Goal: Transaction & Acquisition: Purchase product/service

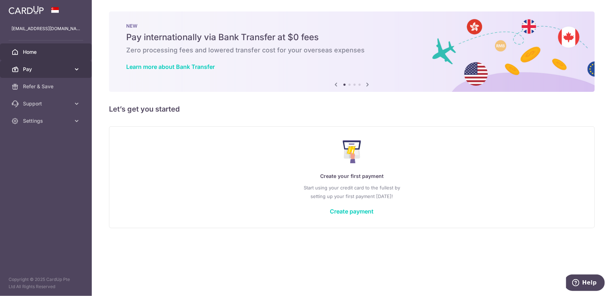
click at [79, 68] on icon at bounding box center [76, 69] width 7 height 7
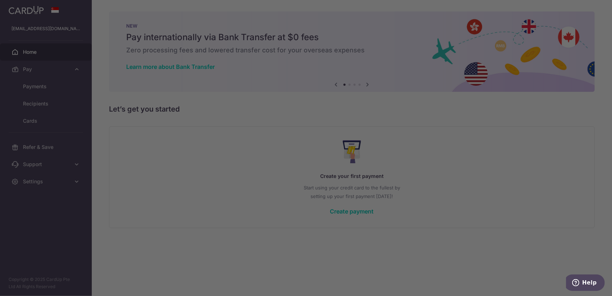
click at [43, 121] on div at bounding box center [309, 149] width 618 height 299
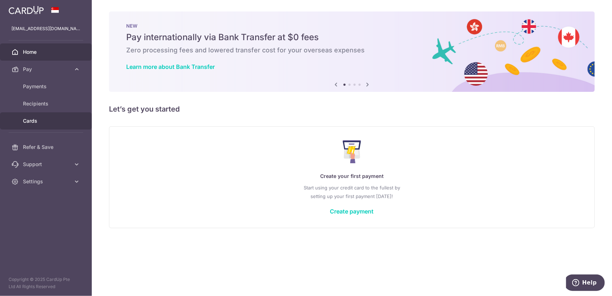
click at [39, 121] on span "Cards" at bounding box center [46, 120] width 47 height 7
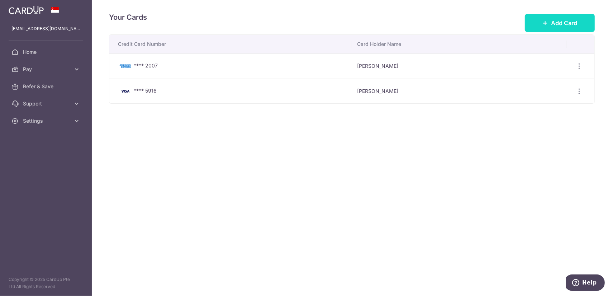
click at [556, 20] on span "Add Card" at bounding box center [564, 23] width 26 height 9
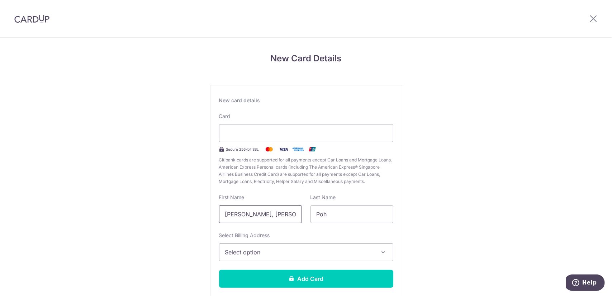
drag, startPoint x: 287, startPoint y: 214, endPoint x: 173, endPoint y: 206, distance: 114.9
click at [173, 206] on div "New Card Details New card details Card Secure 256-bit SSL Citibank cards are su…" at bounding box center [306, 188] width 612 height 301
type input "Nixon"
click at [280, 241] on div "Select Billing Address Select option Add Billing Address My Billing Addresses 3…" at bounding box center [306, 246] width 174 height 29
click at [280, 248] on span "Select option" at bounding box center [299, 252] width 149 height 9
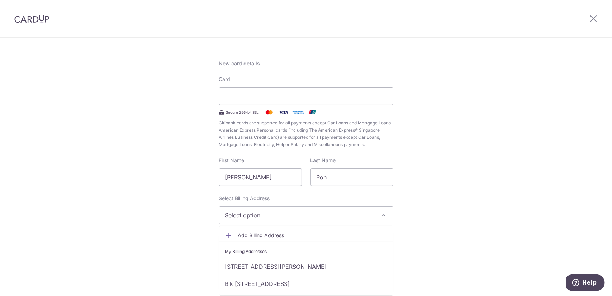
scroll to position [42, 0]
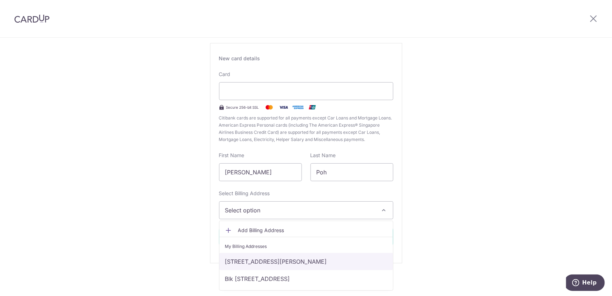
click at [290, 263] on link "32 LORONG MYDIN, #11-08, ASTORIA PARK, Singapore, Singapore-416826" at bounding box center [305, 261] width 173 height 17
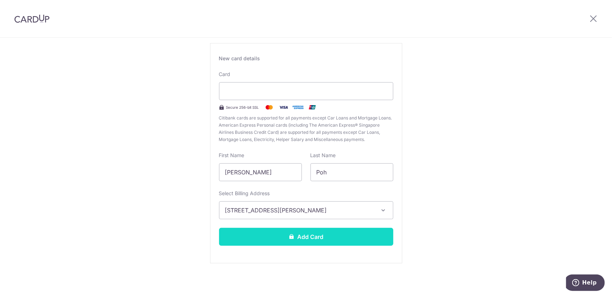
click at [326, 235] on button "Add Card" at bounding box center [306, 237] width 174 height 18
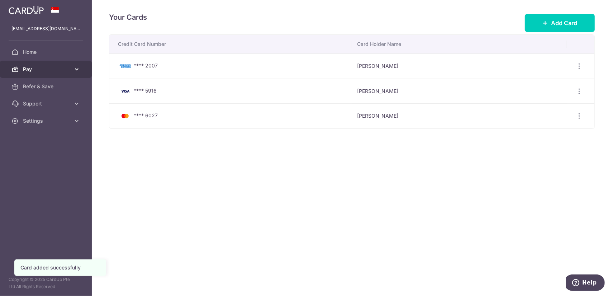
click at [69, 65] on link "Pay" at bounding box center [46, 69] width 92 height 17
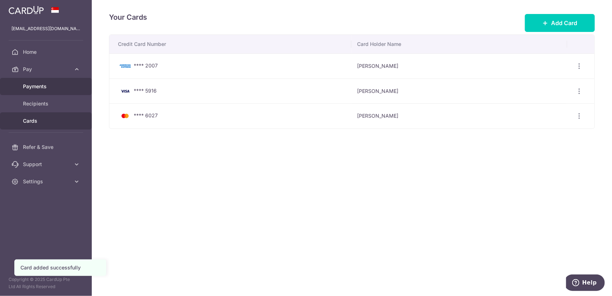
click at [45, 85] on span "Payments" at bounding box center [46, 86] width 47 height 7
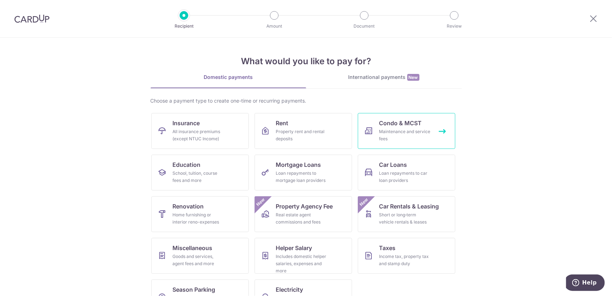
click at [404, 131] on div "Maintenance and service fees" at bounding box center [405, 135] width 52 height 14
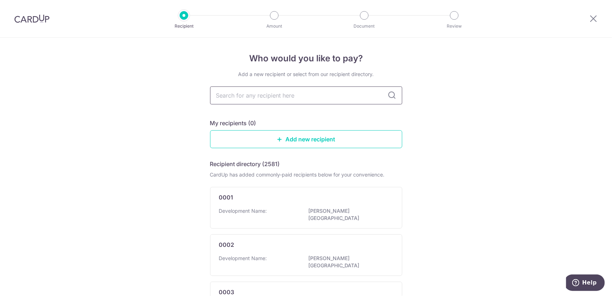
click at [289, 98] on input "text" at bounding box center [306, 95] width 192 height 18
type input "2120"
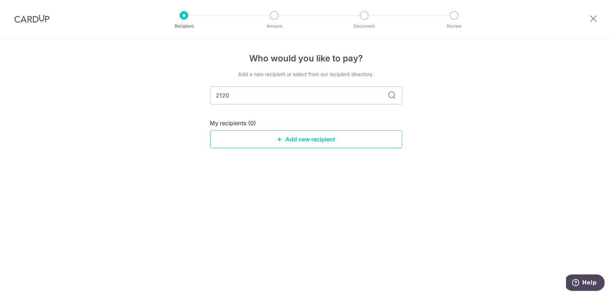
drag, startPoint x: 237, startPoint y: 97, endPoint x: 115, endPoint y: 85, distance: 122.5
click at [115, 85] on div "Who would you like to pay? Add a new recipient or select from our recipient dir…" at bounding box center [306, 167] width 612 height 258
type input "mcst"
type input "mcst 2120"
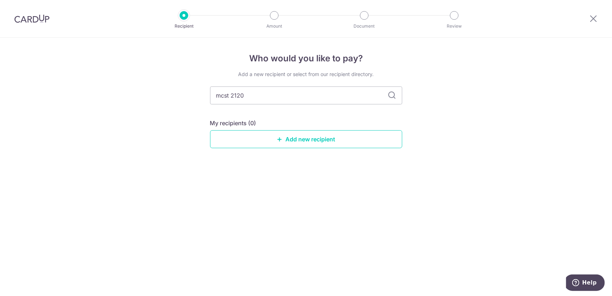
click at [393, 97] on icon at bounding box center [392, 95] width 9 height 9
drag, startPoint x: 344, startPoint y: 97, endPoint x: 149, endPoint y: 87, distance: 195.2
click at [149, 87] on div "Who would you like to pay? Add a new recipient or select from our recipient dir…" at bounding box center [306, 167] width 612 height 258
type input "2120"
drag, startPoint x: 400, startPoint y: 96, endPoint x: 395, endPoint y: 97, distance: 5.0
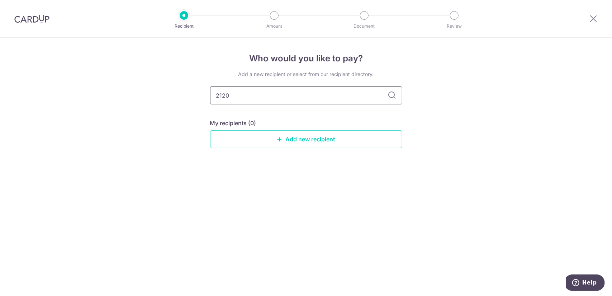
click at [399, 96] on input "2120" at bounding box center [306, 95] width 192 height 18
drag, startPoint x: 291, startPoint y: 100, endPoint x: 130, endPoint y: 89, distance: 161.3
click at [131, 89] on div "Who would you like to pay? Add a new recipient or select from our recipient dir…" at bounding box center [306, 167] width 612 height 258
click at [313, 98] on input "text" at bounding box center [306, 95] width 192 height 18
click at [461, 126] on div "Who would you like to pay? Add a new recipient or select from our recipient dir…" at bounding box center [306, 167] width 612 height 258
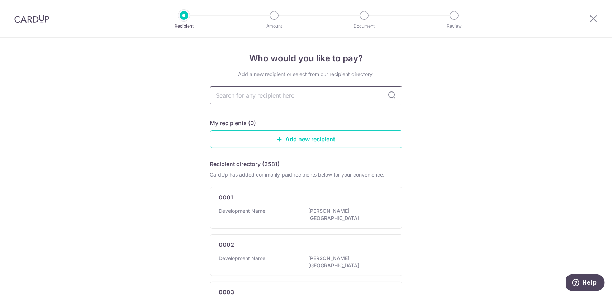
click at [323, 97] on input "text" at bounding box center [306, 95] width 192 height 18
click at [292, 98] on input "text" at bounding box center [306, 95] width 192 height 18
type input "2120"
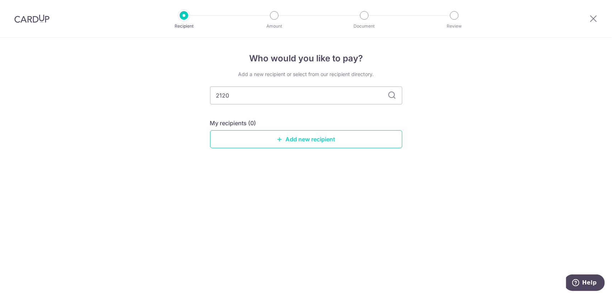
click at [334, 141] on link "Add new recipient" at bounding box center [306, 139] width 192 height 18
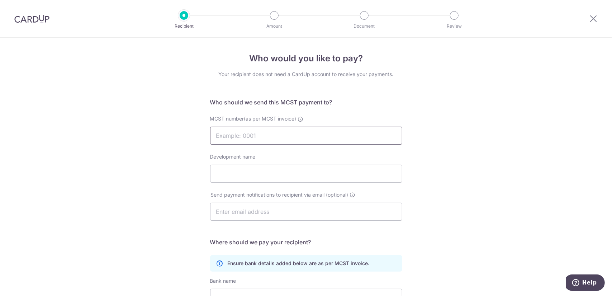
click at [300, 140] on input "MCST number(as per MCST invoice)" at bounding box center [306, 136] width 192 height 18
type input "2120"
click at [246, 173] on input "Development name" at bounding box center [306, 173] width 192 height 18
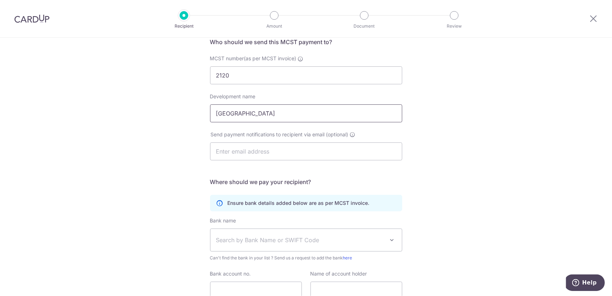
scroll to position [72, 0]
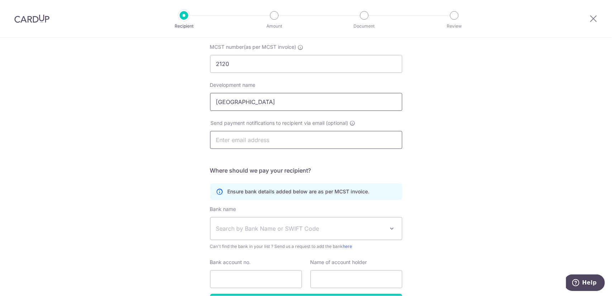
type input "Astoria Park"
click at [284, 144] on input "text" at bounding box center [306, 140] width 192 height 18
type input "nixonpoh@gmail.com"
type input "NIXON POH"
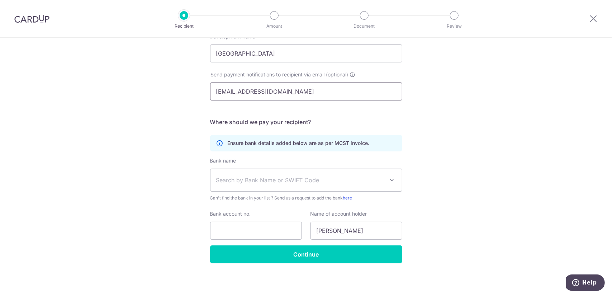
scroll to position [120, 0]
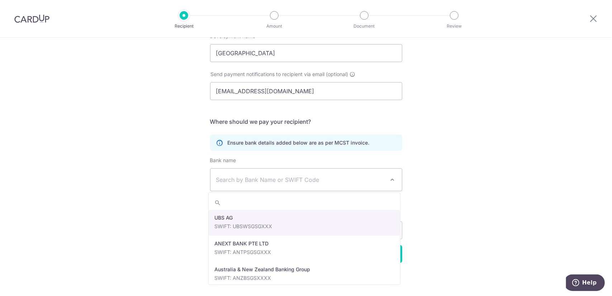
click at [261, 178] on span "Search by Bank Name or SWIFT Code" at bounding box center [300, 179] width 168 height 9
click at [259, 179] on span "Search by Bank Name or SWIFT Code" at bounding box center [300, 179] width 168 height 9
type input "dbs"
select select "6"
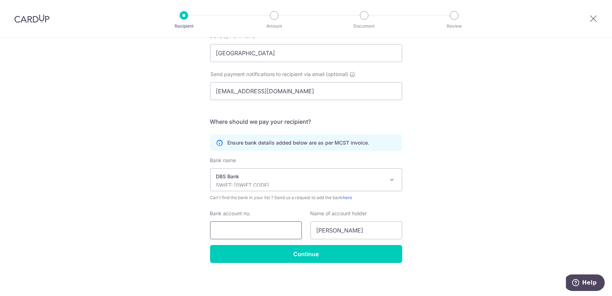
click at [239, 233] on input "Bank account no." at bounding box center [256, 230] width 92 height 18
type input "0290187193"
drag, startPoint x: 363, startPoint y: 230, endPoint x: 294, endPoint y: 222, distance: 70.0
click at [293, 222] on div "Bank account no. 0290187193 Name of account holder NIXON POH" at bounding box center [306, 224] width 201 height 29
click at [359, 228] on input "NIXON POH" at bounding box center [356, 230] width 92 height 18
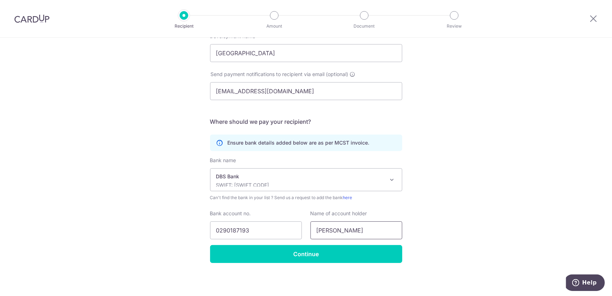
drag, startPoint x: 378, startPoint y: 234, endPoint x: 305, endPoint y: 232, distance: 73.1
click at [306, 232] on div "Name of account holder NIXON POH" at bounding box center [356, 224] width 100 height 29
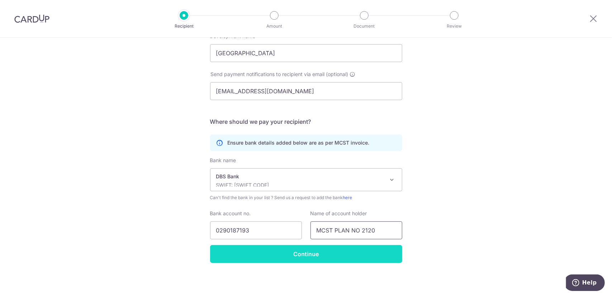
type input "MCST PLAN NO 2120"
click at [316, 253] on input "Continue" at bounding box center [306, 254] width 192 height 18
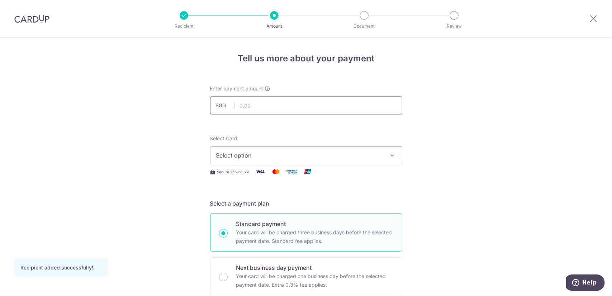
click at [302, 106] on input "text" at bounding box center [306, 105] width 192 height 18
type input "1,127.39"
click at [299, 156] on span "Select option" at bounding box center [299, 155] width 167 height 9
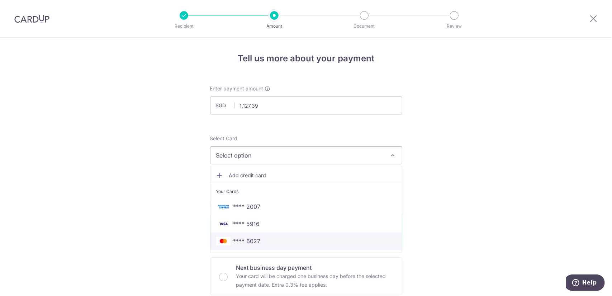
drag, startPoint x: 272, startPoint y: 235, endPoint x: 394, endPoint y: 230, distance: 121.6
click at [272, 235] on link "**** 6027" at bounding box center [305, 240] width 191 height 17
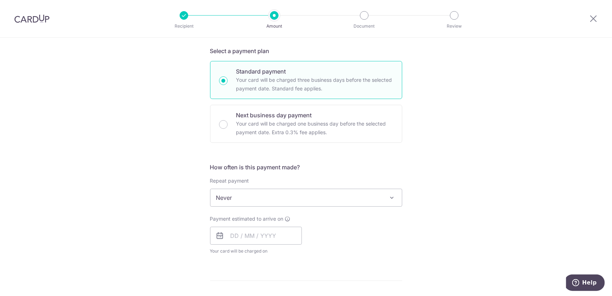
scroll to position [179, 0]
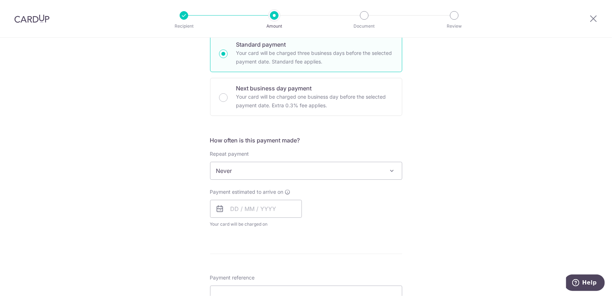
click at [325, 170] on span "Never" at bounding box center [305, 170] width 191 height 17
click at [326, 171] on span "Never" at bounding box center [305, 170] width 191 height 17
click at [247, 208] on input "text" at bounding box center [256, 209] width 92 height 18
click at [372, 216] on div "Payment estimated to arrive on Prev Next Oct Nov [DATE] 2026 2027 2028 2029 203…" at bounding box center [306, 207] width 201 height 39
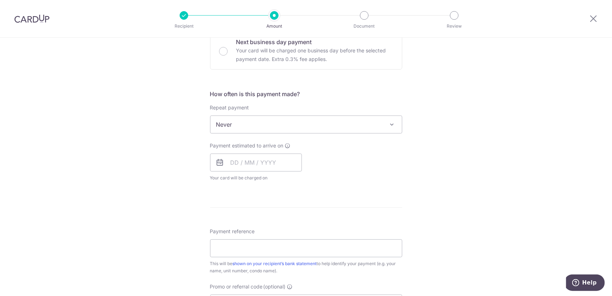
scroll to position [251, 0]
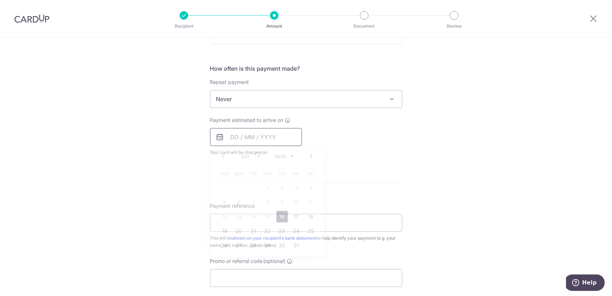
click at [237, 135] on input "text" at bounding box center [256, 137] width 92 height 18
drag, startPoint x: 294, startPoint y: 218, endPoint x: 416, endPoint y: 197, distance: 123.1
click at [294, 218] on link "17" at bounding box center [296, 216] width 11 height 11
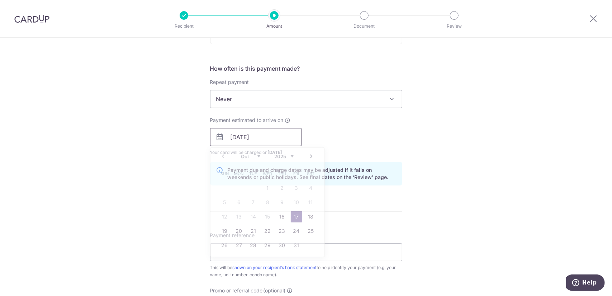
click at [280, 138] on input "[DATE]" at bounding box center [256, 137] width 92 height 18
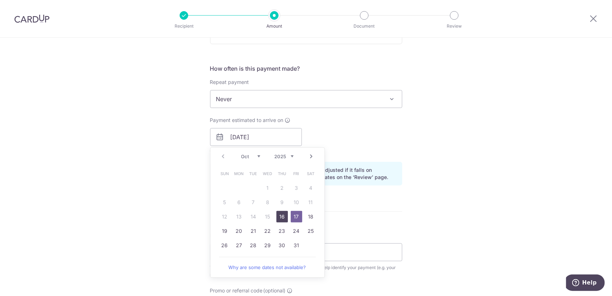
click at [281, 218] on link "16" at bounding box center [281, 216] width 11 height 11
type input "[DATE]"
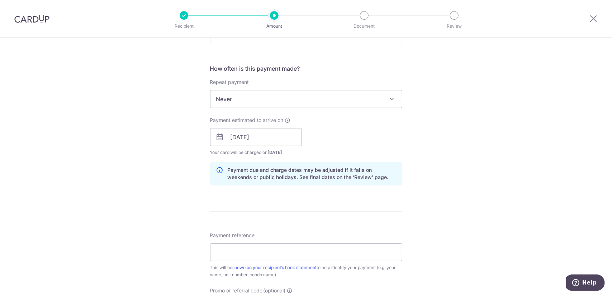
click at [468, 219] on div "Tell us more about your payment Enter payment amount SGD 1,127.39 1127.39 Recip…" at bounding box center [306, 126] width 612 height 678
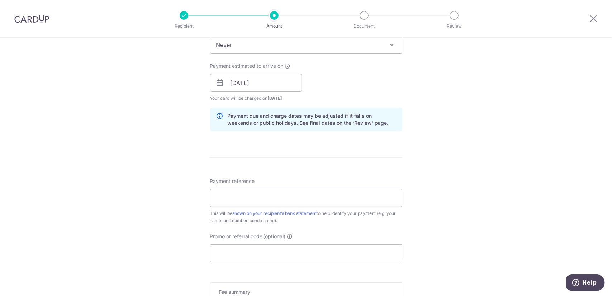
scroll to position [323, 0]
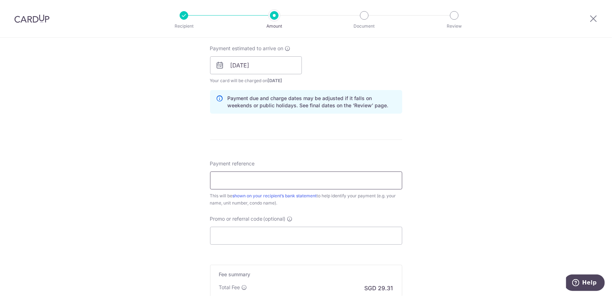
click at [272, 178] on input "Payment reference" at bounding box center [306, 180] width 192 height 18
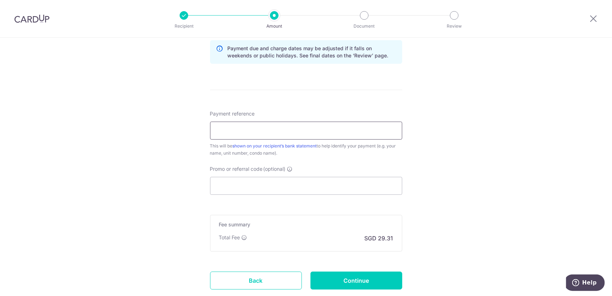
scroll to position [418, 0]
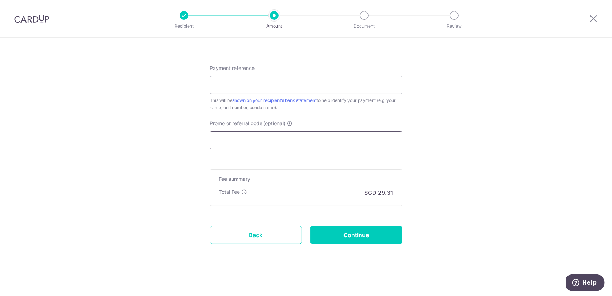
click at [262, 136] on input "Promo or referral code (optional)" at bounding box center [306, 140] width 192 height 18
paste input "MILELION"
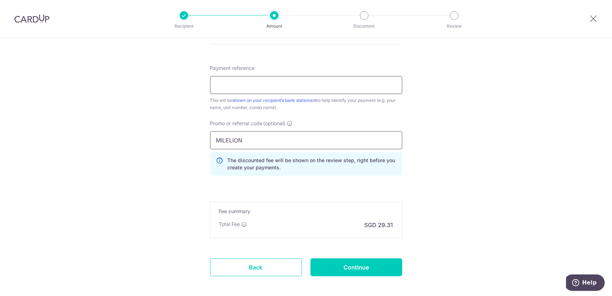
type input "MILELION"
click at [282, 86] on input "Payment reference" at bounding box center [306, 85] width 192 height 18
type input "b"
type input "BLK 32 11-08"
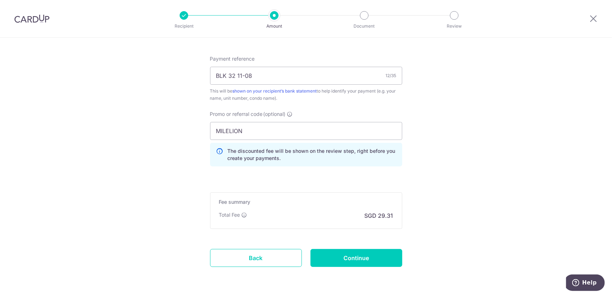
scroll to position [450, 0]
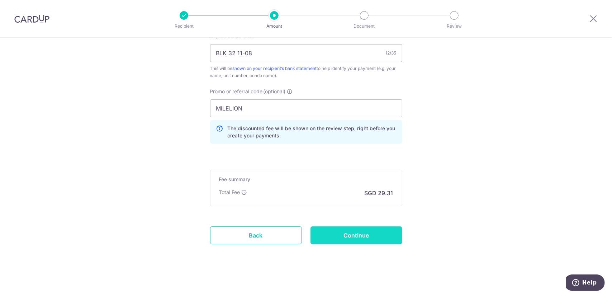
click at [365, 233] on input "Continue" at bounding box center [356, 235] width 92 height 18
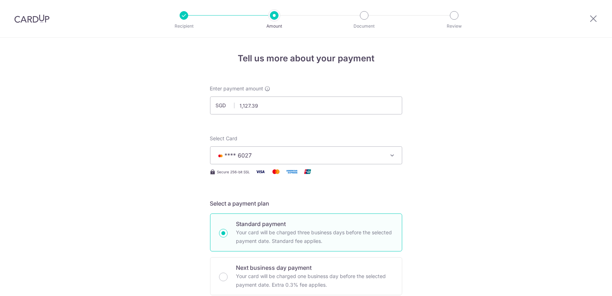
scroll to position [460, 0]
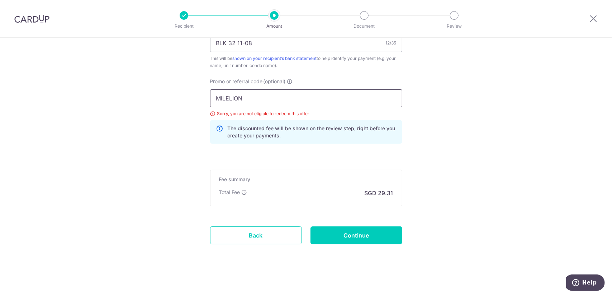
drag, startPoint x: 268, startPoint y: 99, endPoint x: 221, endPoint y: 99, distance: 47.3
paste input "OFF225"
type input "OFF225"
click at [350, 232] on input "Continue" at bounding box center [356, 235] width 92 height 18
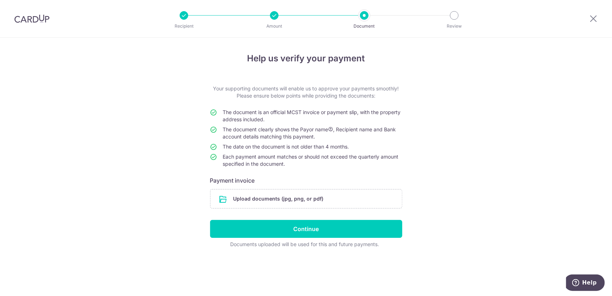
click at [590, 85] on div "Help us verify your payment Your supporting documents will enable us to approve…" at bounding box center [306, 167] width 612 height 258
click at [330, 197] on input "file" at bounding box center [305, 198] width 191 height 19
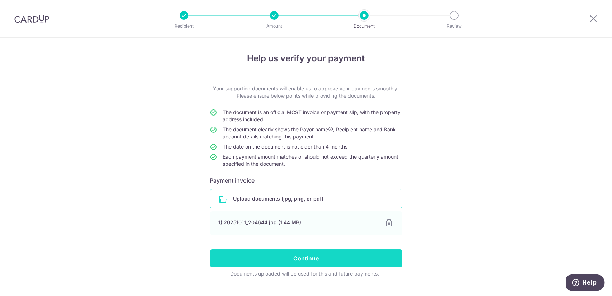
click at [353, 257] on input "Continue" at bounding box center [306, 258] width 192 height 18
